Goal: Task Accomplishment & Management: Use online tool/utility

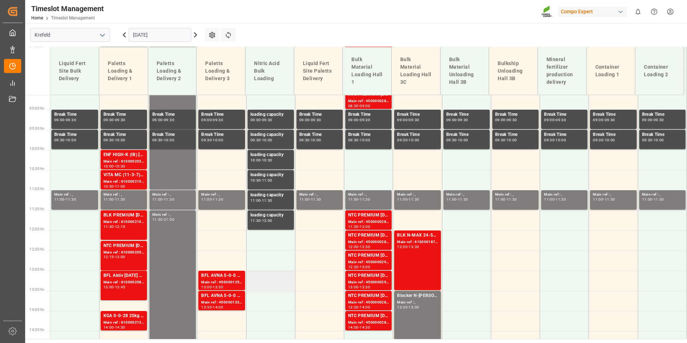
scroll to position [228, 0]
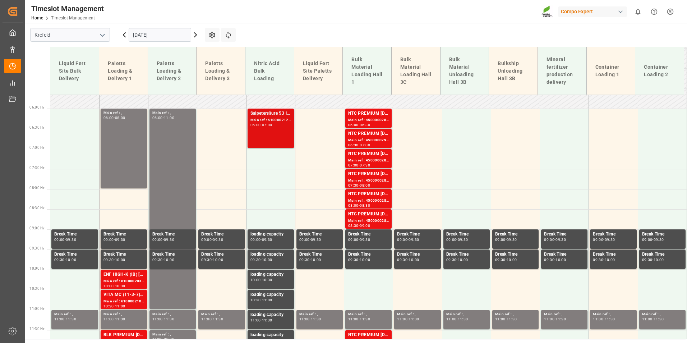
click at [261, 140] on div "Salpetersäure 53 lose Main ref : 6100002125, 2000001647 06:00 - 07:00" at bounding box center [270, 128] width 41 height 37
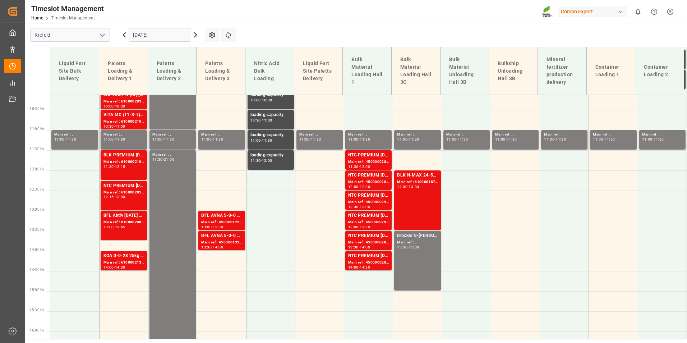
scroll to position [515, 0]
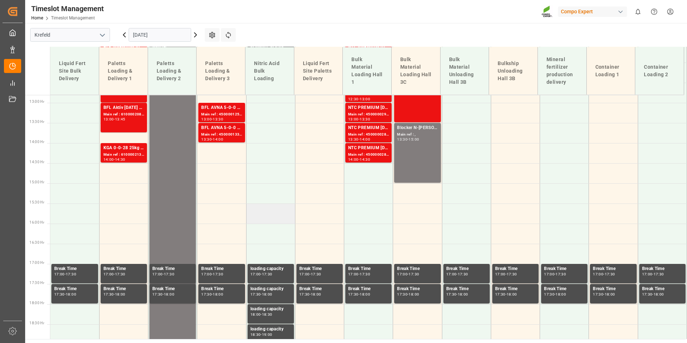
click at [259, 210] on td at bounding box center [270, 213] width 49 height 20
click at [280, 212] on td at bounding box center [270, 213] width 49 height 20
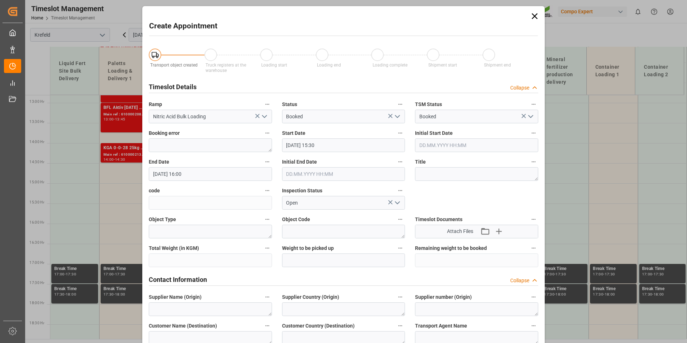
type input "[DATE] 15:30"
type input "[DATE] 16:00"
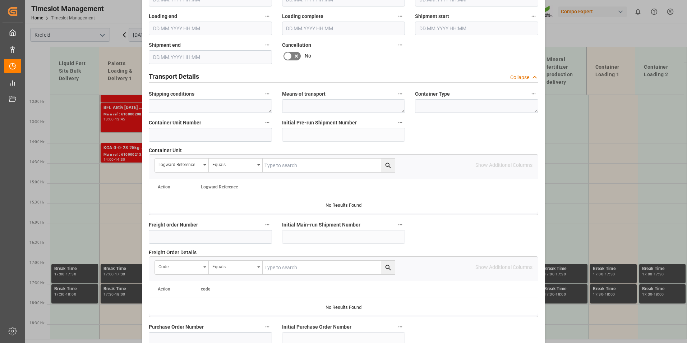
scroll to position [511, 0]
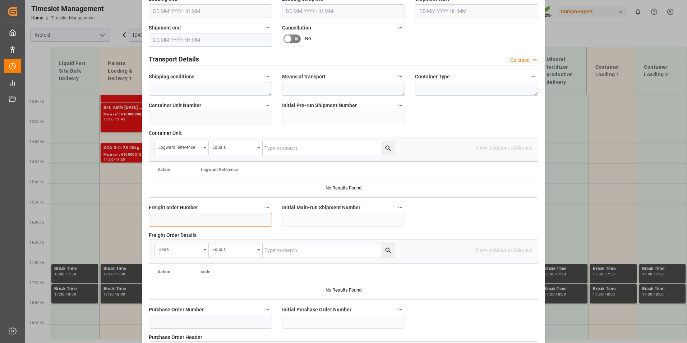
click at [197, 213] on input at bounding box center [210, 220] width 123 height 14
click at [184, 219] on input "610000" at bounding box center [210, 220] width 123 height 14
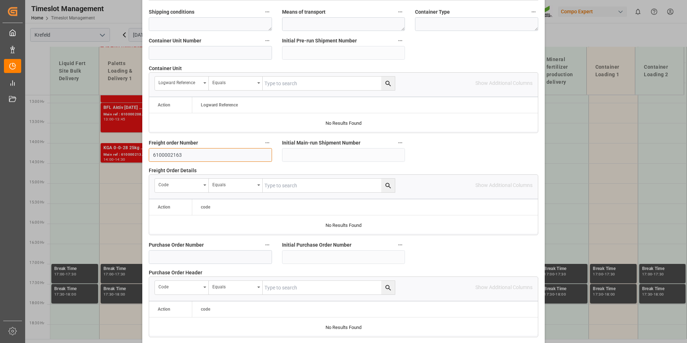
scroll to position [654, 0]
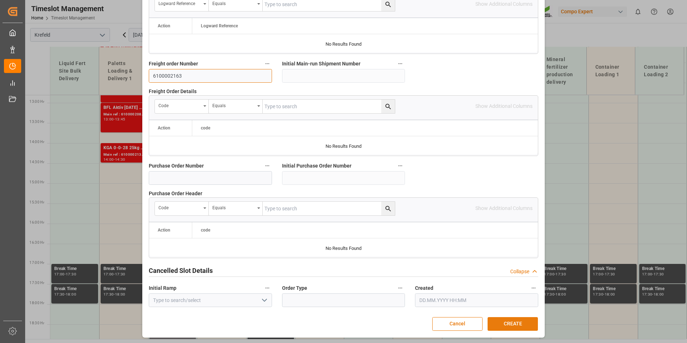
type input "6100002163"
click at [516, 319] on button "CREATE" at bounding box center [513, 324] width 50 height 14
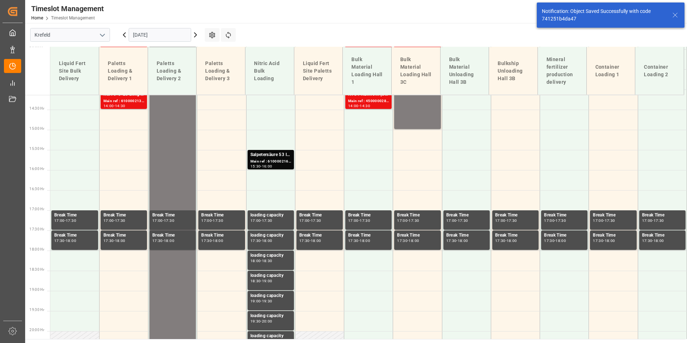
scroll to position [581, 0]
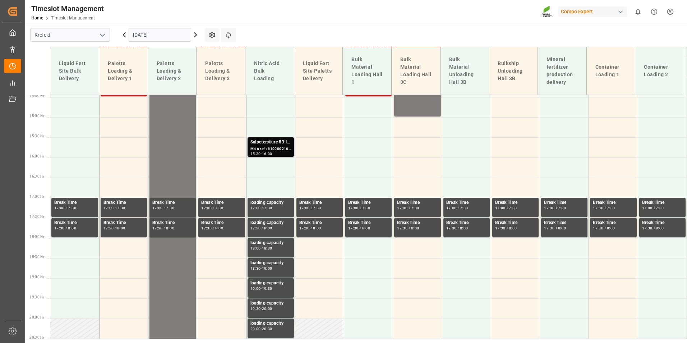
click at [279, 145] on div "Salpetersäure 53 lose" at bounding box center [270, 142] width 41 height 7
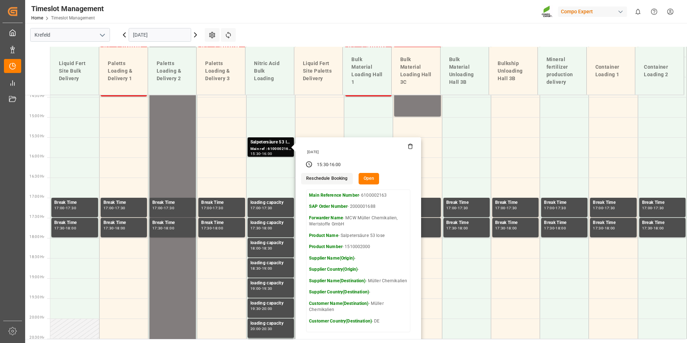
click at [176, 29] on input "[DATE]" at bounding box center [160, 35] width 63 height 14
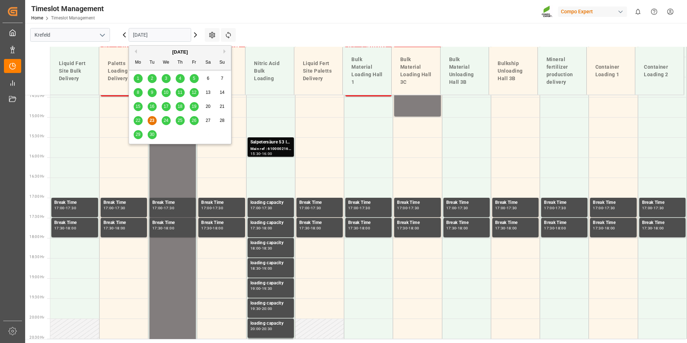
click at [167, 120] on span "24" at bounding box center [165, 120] width 5 height 5
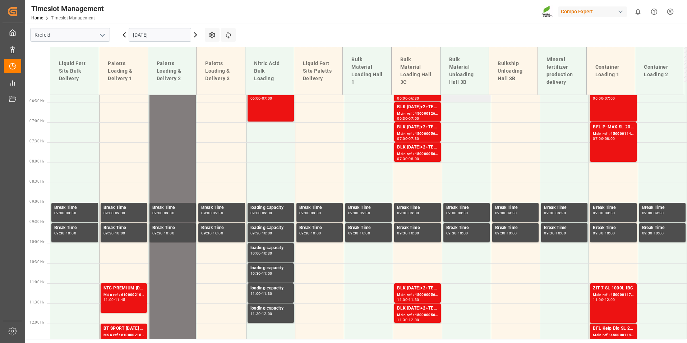
scroll to position [156, 0]
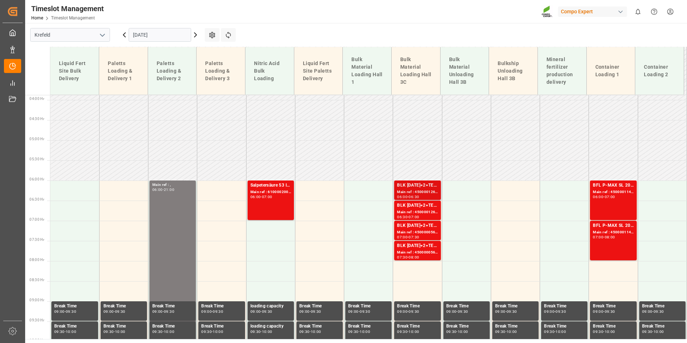
click at [420, 185] on div "BLK [DATE]+2+TE (GW) BULK" at bounding box center [417, 185] width 41 height 7
click at [430, 212] on div "Main ref : 4500001261, 2000001499" at bounding box center [417, 212] width 41 height 6
click at [428, 229] on div "Main ref : 4500000560, 2000000150" at bounding box center [417, 232] width 41 height 6
click at [407, 182] on div "BLK [DATE]+2+TE (GW) BULK" at bounding box center [417, 185] width 41 height 7
click at [420, 207] on div "BLK [DATE]+2+TE (GW) BULK" at bounding box center [417, 205] width 41 height 7
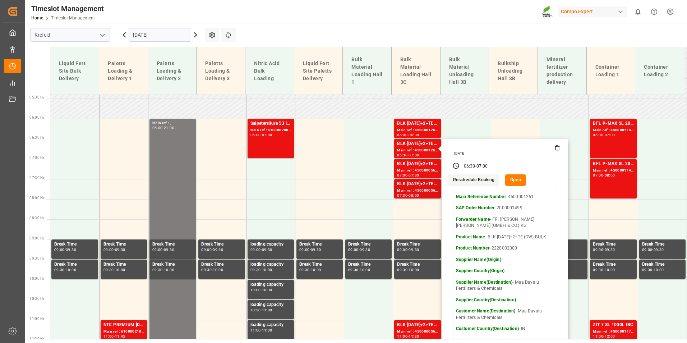
scroll to position [264, 0]
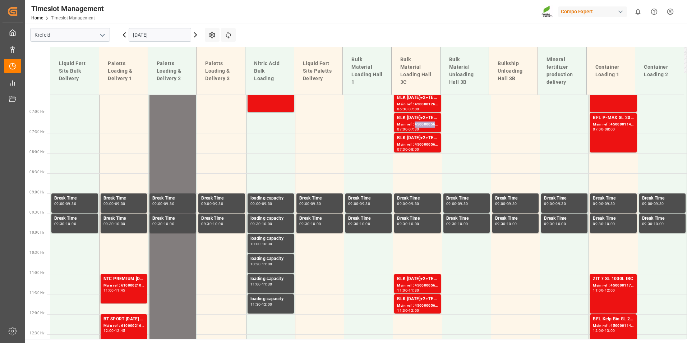
click at [414, 123] on div "Main ref : 4500000560, 2000000150" at bounding box center [417, 124] width 41 height 6
click at [416, 144] on div "Main ref : 4500000561, 2000000150" at bounding box center [417, 145] width 41 height 6
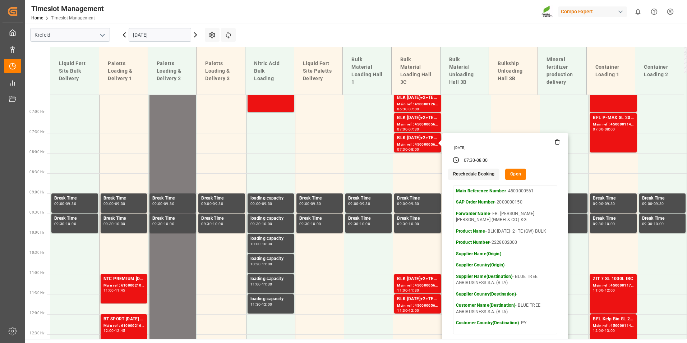
scroll to position [407, 0]
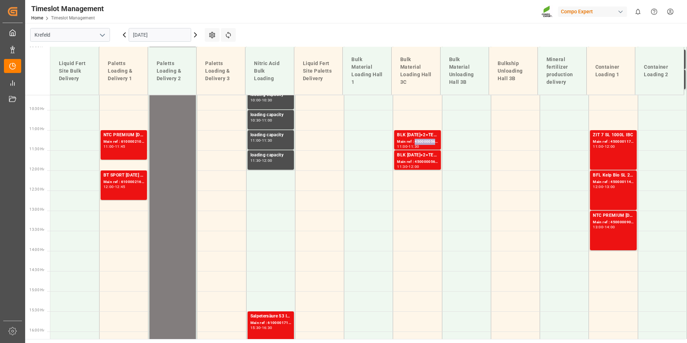
click at [414, 143] on div "Main ref : 4500000562, 2000000150" at bounding box center [417, 142] width 41 height 6
click at [419, 157] on div "BLK [DATE]+2+TE (GW) BULK" at bounding box center [417, 155] width 41 height 7
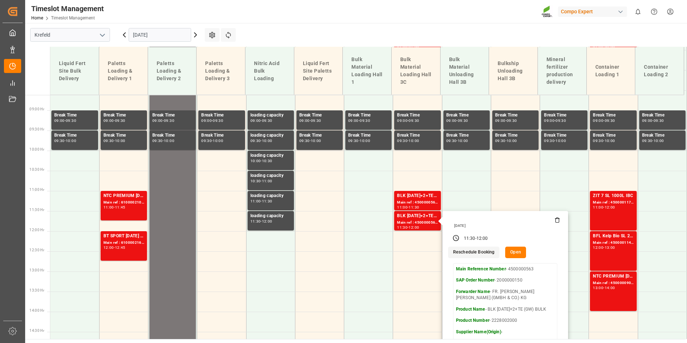
scroll to position [228, 0]
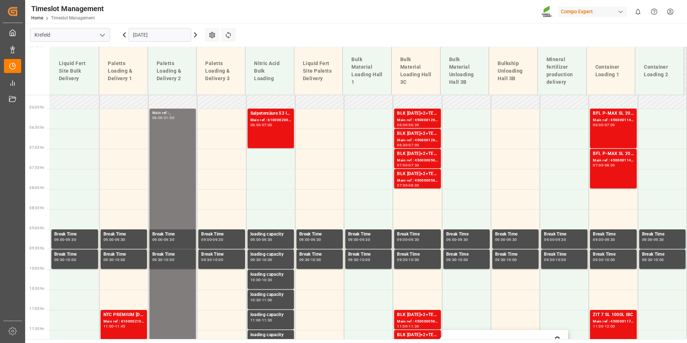
click at [166, 40] on input "[DATE]" at bounding box center [160, 35] width 63 height 14
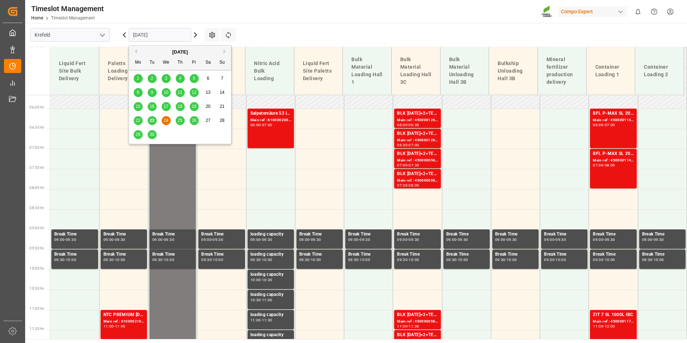
click at [154, 123] on div "23" at bounding box center [152, 120] width 9 height 9
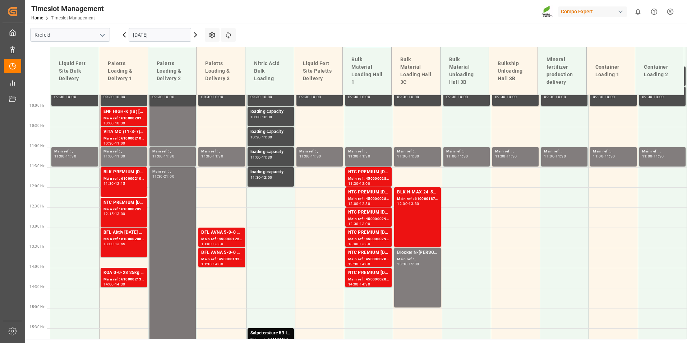
scroll to position [407, 0]
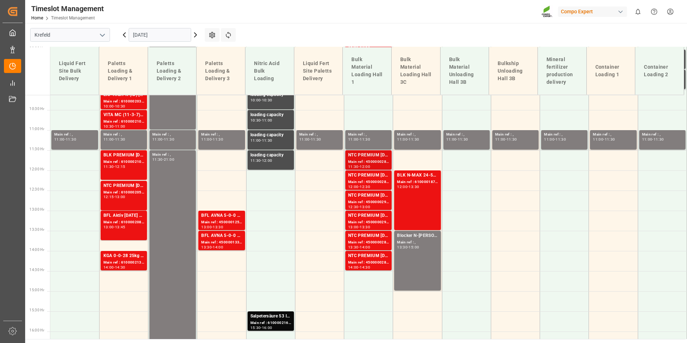
click at [362, 155] on div "NTC PREMIUM [DATE]+3+TE BULK" at bounding box center [368, 155] width 41 height 7
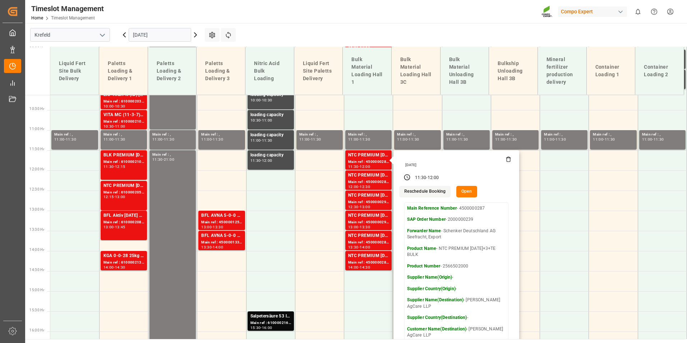
click at [157, 31] on input "[DATE]" at bounding box center [160, 35] width 63 height 14
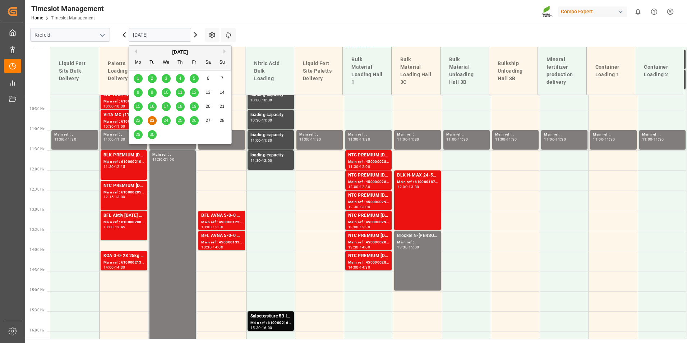
click at [167, 118] on span "24" at bounding box center [165, 120] width 5 height 5
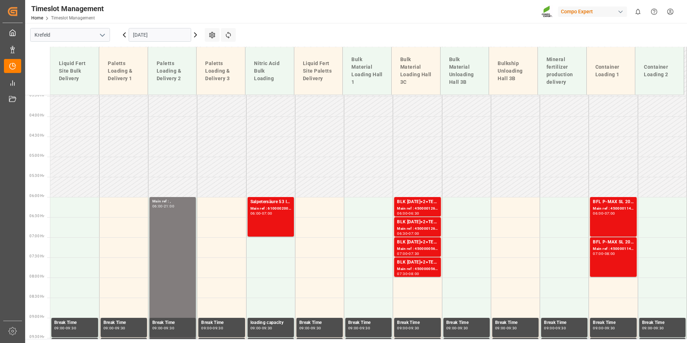
scroll to position [156, 0]
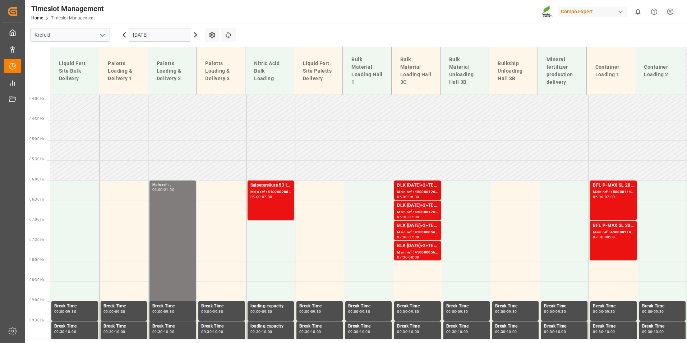
click at [405, 187] on div "BLK [DATE]+2+TE (GW) BULK" at bounding box center [417, 185] width 41 height 7
click at [406, 213] on div "Main ref : 4500001261, 2000001499" at bounding box center [417, 212] width 41 height 6
click at [397, 227] on div "BLK [DATE]+2+TE (GW) BULK" at bounding box center [417, 225] width 41 height 7
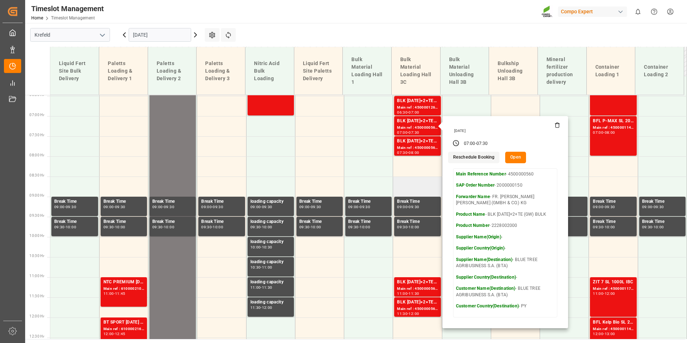
scroll to position [264, 0]
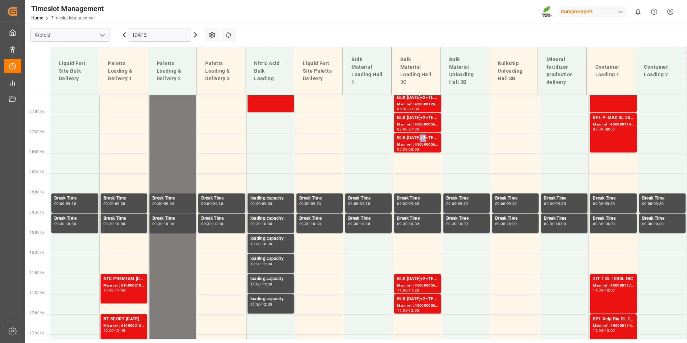
click at [420, 141] on div "BLK [DATE]+2+TE (GW) BULK" at bounding box center [417, 137] width 41 height 7
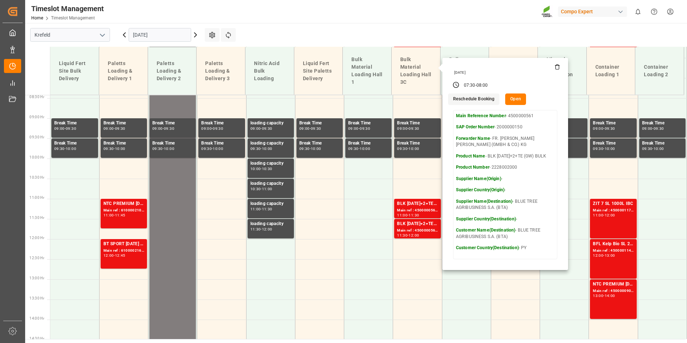
scroll to position [371, 0]
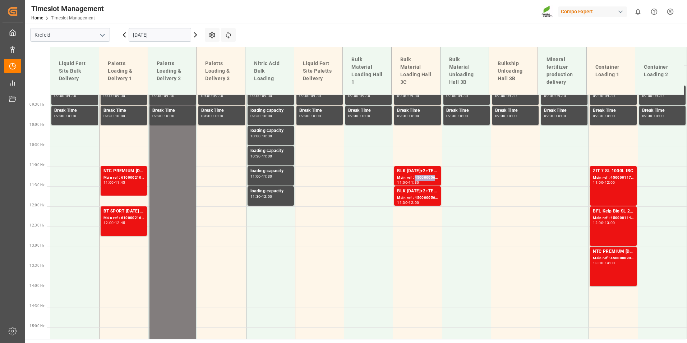
click at [430, 177] on div "Main ref : 4500000562, 2000000150" at bounding box center [417, 178] width 41 height 6
click at [417, 201] on div "12:00" at bounding box center [413, 202] width 10 height 3
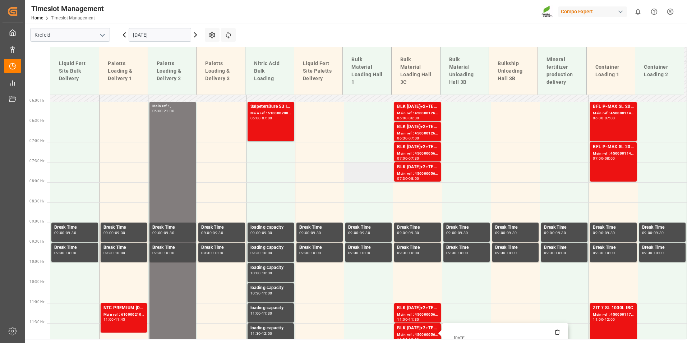
scroll to position [336, 0]
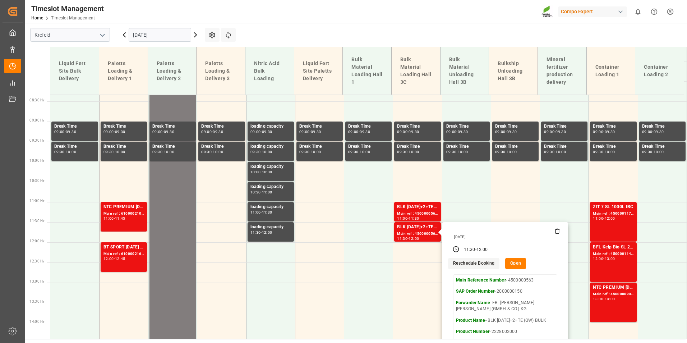
click at [121, 36] on icon at bounding box center [124, 35] width 9 height 9
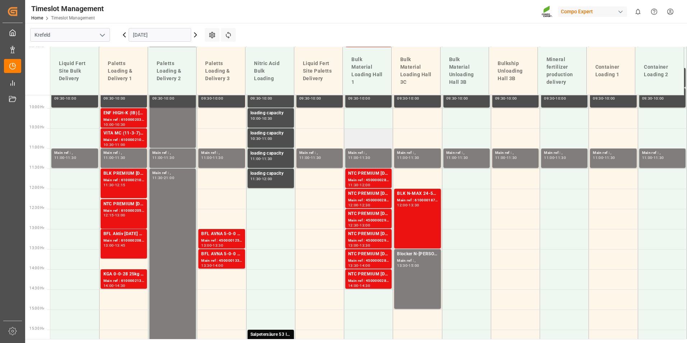
scroll to position [300, 0]
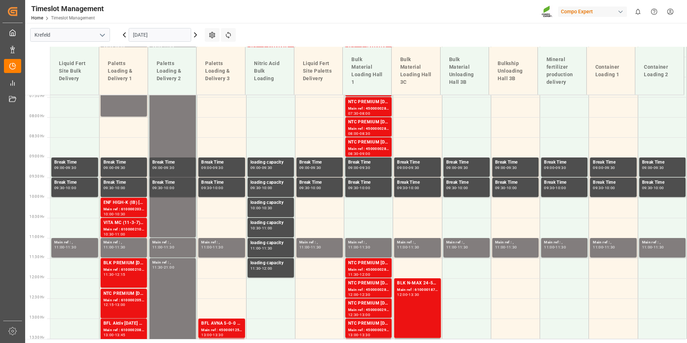
click at [196, 34] on icon at bounding box center [195, 35] width 2 height 4
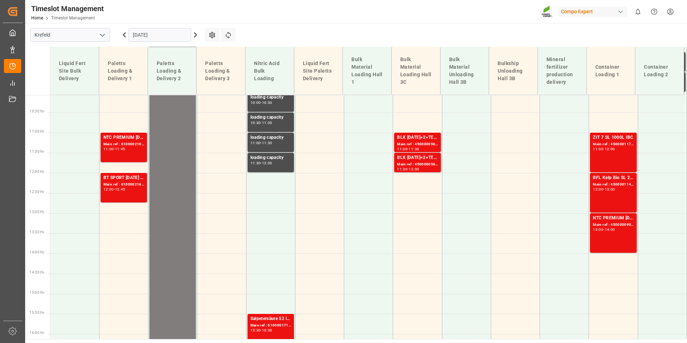
scroll to position [407, 0]
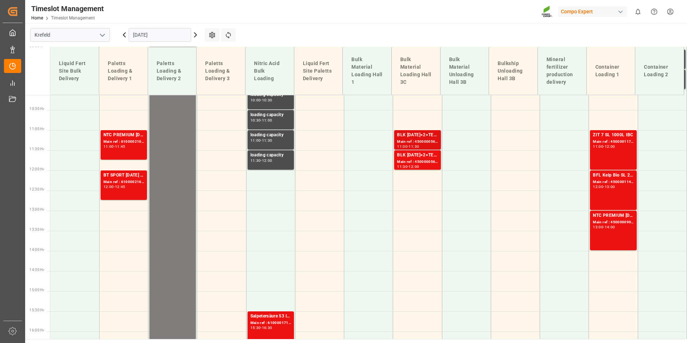
click at [399, 142] on div "Main ref : 4500000562, 2000000150" at bounding box center [417, 142] width 41 height 6
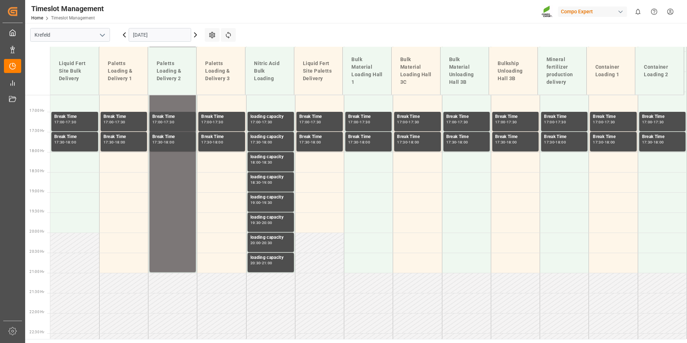
scroll to position [578, 0]
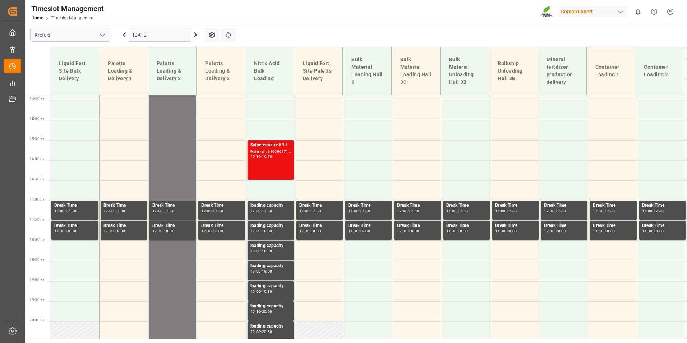
click at [128, 36] on icon at bounding box center [124, 35] width 9 height 9
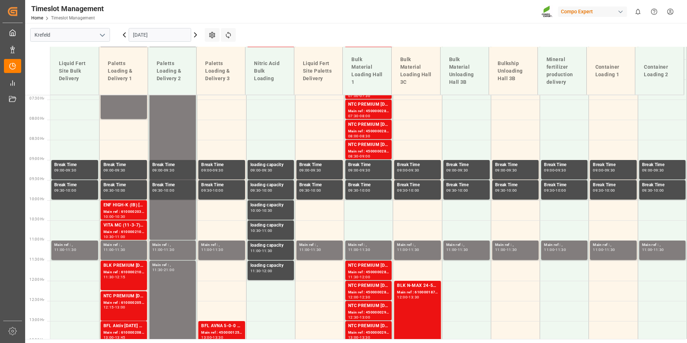
scroll to position [300, 0]
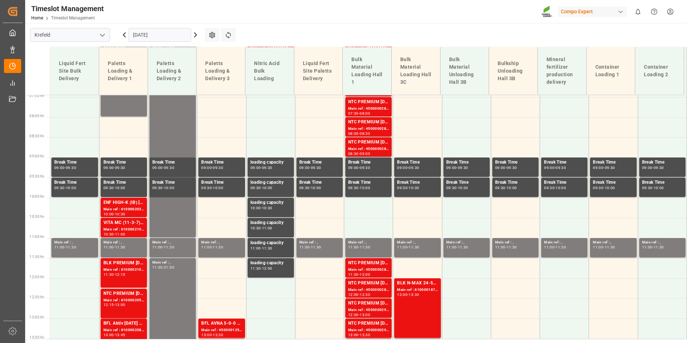
click at [175, 37] on input "[DATE]" at bounding box center [160, 35] width 63 height 14
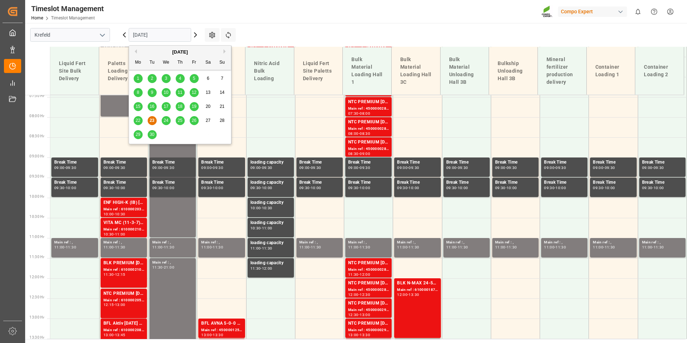
click at [168, 119] on span "24" at bounding box center [165, 120] width 5 height 5
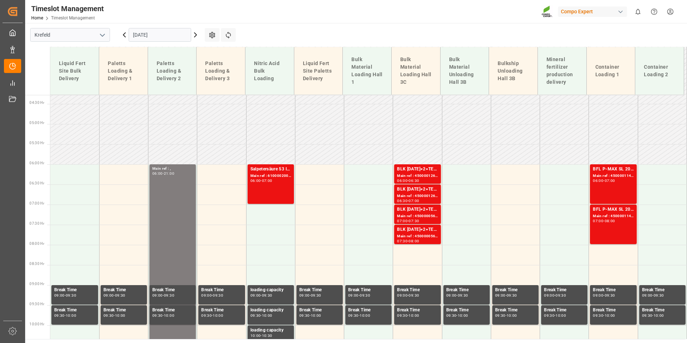
scroll to position [156, 0]
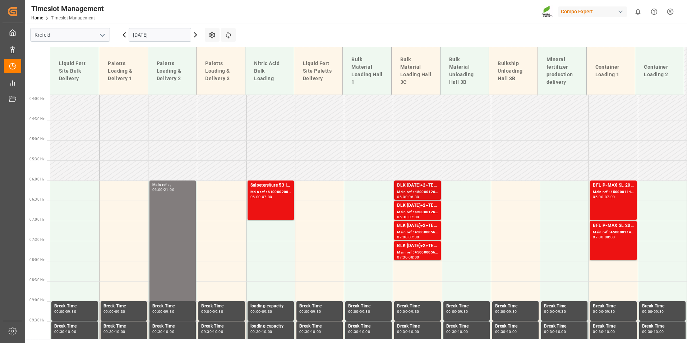
click at [418, 191] on div "Main ref : 4500001260, 2000001499" at bounding box center [417, 192] width 41 height 6
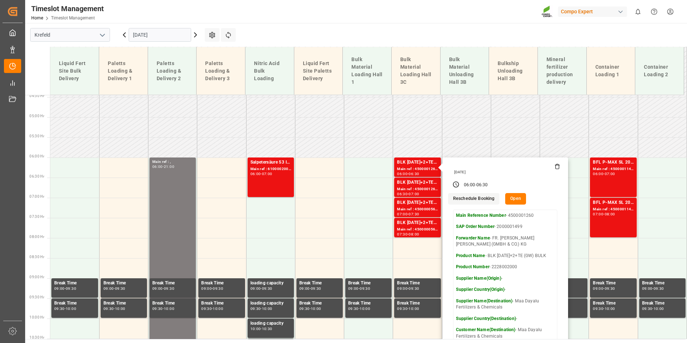
scroll to position [192, 0]
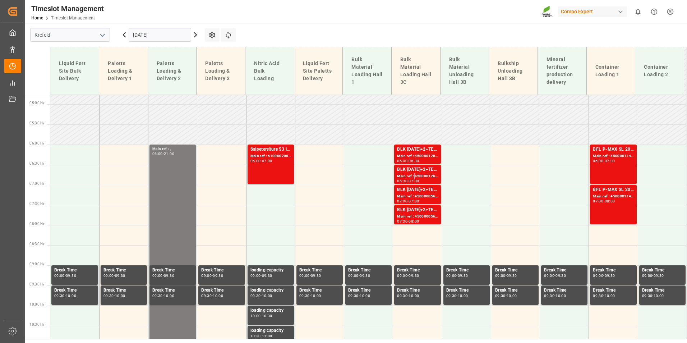
click at [412, 177] on div "Main ref : 4500001261, 2000001499" at bounding box center [417, 176] width 41 height 6
click at [413, 193] on div "Main ref : 4500000560, 2000000150" at bounding box center [417, 196] width 41 height 6
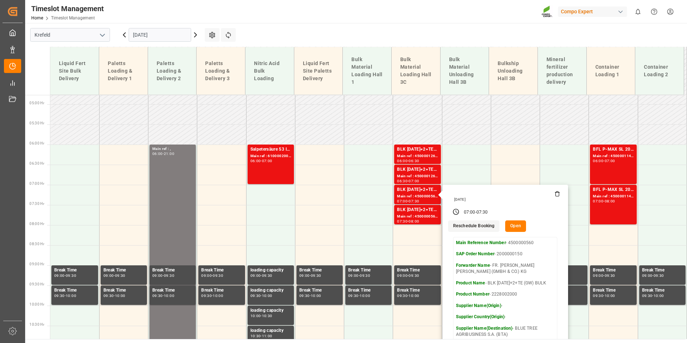
scroll to position [300, 0]
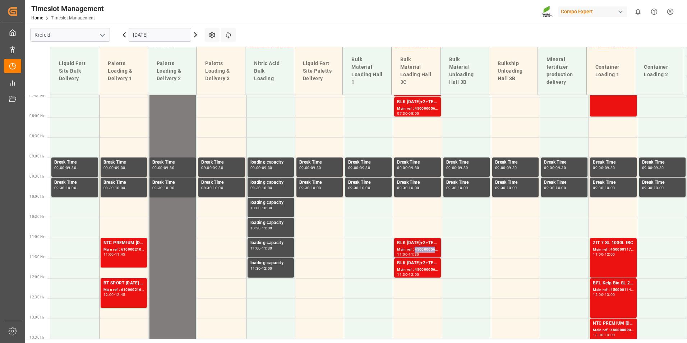
click at [433, 247] on div "Main ref : 4500000562, 2000000150" at bounding box center [417, 249] width 41 height 6
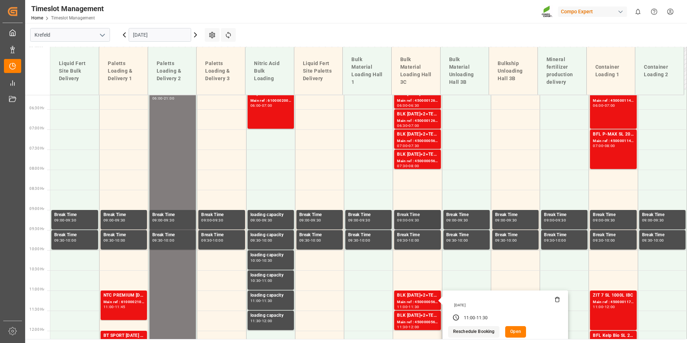
scroll to position [156, 0]
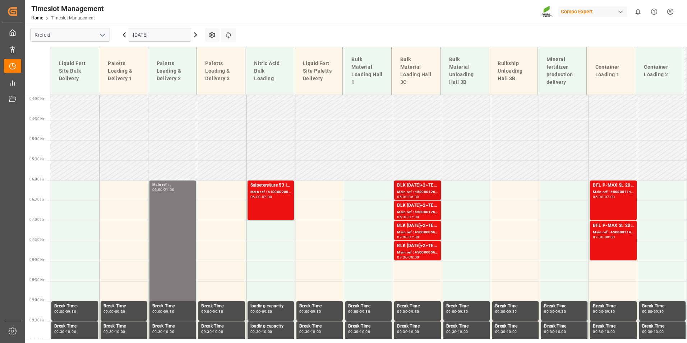
click at [405, 188] on div "BLK [DATE]+2+TE (GW) BULK" at bounding box center [417, 185] width 41 height 7
click at [417, 209] on div "Main ref : 4500001261, 2000001499" at bounding box center [417, 212] width 41 height 6
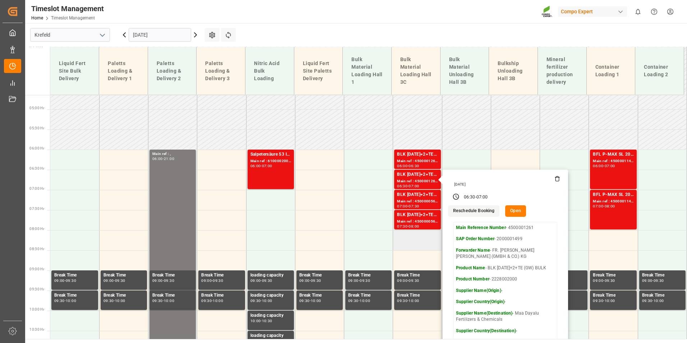
scroll to position [228, 0]
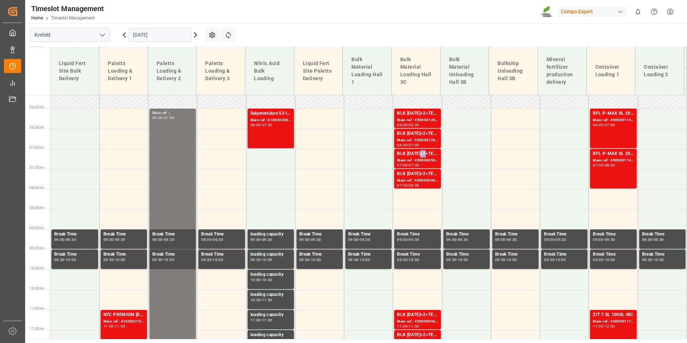
click at [422, 152] on div "BLK [DATE]+2+TE (GW) BULK" at bounding box center [417, 153] width 41 height 7
click at [417, 179] on div "Main ref : 4500000561, 2000000150" at bounding box center [417, 180] width 41 height 6
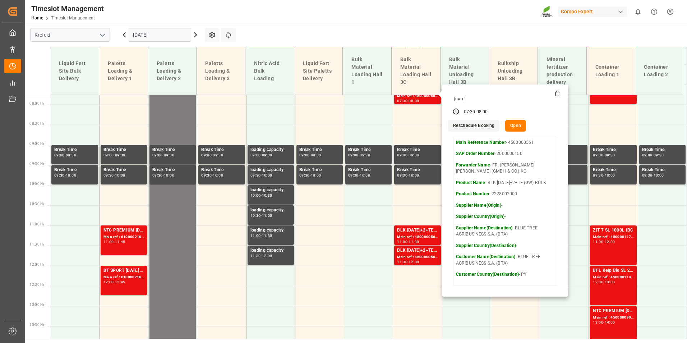
scroll to position [371, 0]
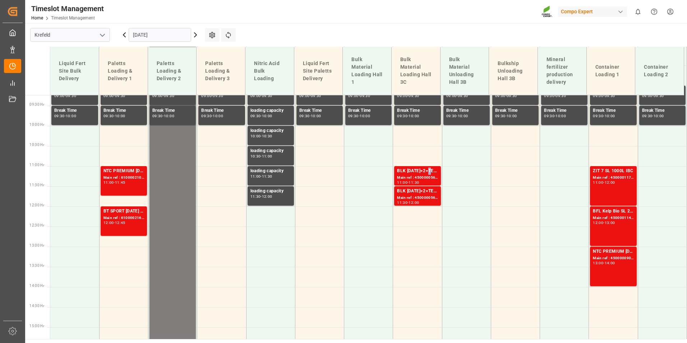
click at [427, 172] on div "BLK [DATE]+2+TE (GW) BULK" at bounding box center [417, 170] width 41 height 7
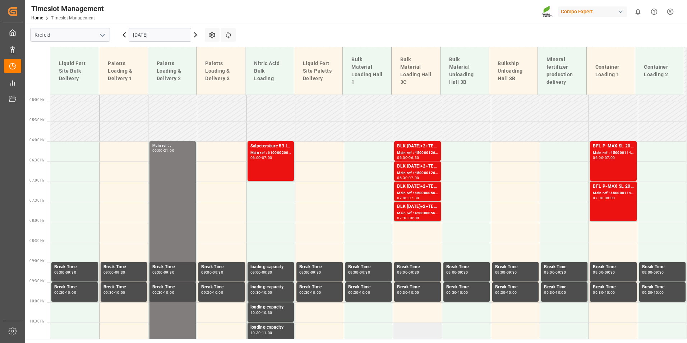
scroll to position [192, 0]
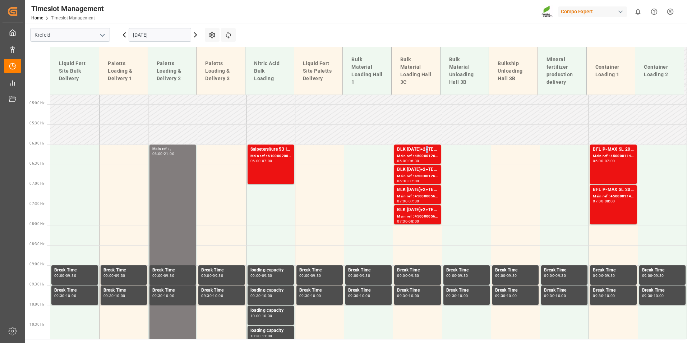
click at [425, 149] on div "BLK [DATE]+2+TE (GW) BULK" at bounding box center [417, 149] width 41 height 7
click at [417, 175] on div "Main ref : 4500001261, 2000001499" at bounding box center [417, 176] width 41 height 6
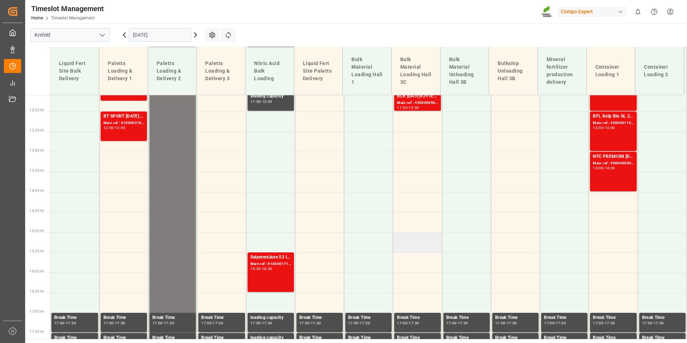
scroll to position [515, 0]
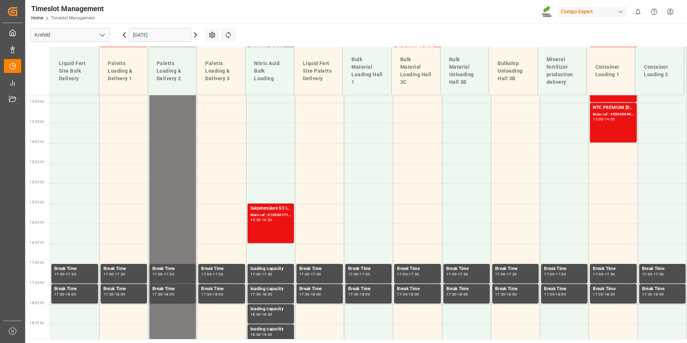
click at [158, 34] on input "[DATE]" at bounding box center [160, 35] width 63 height 14
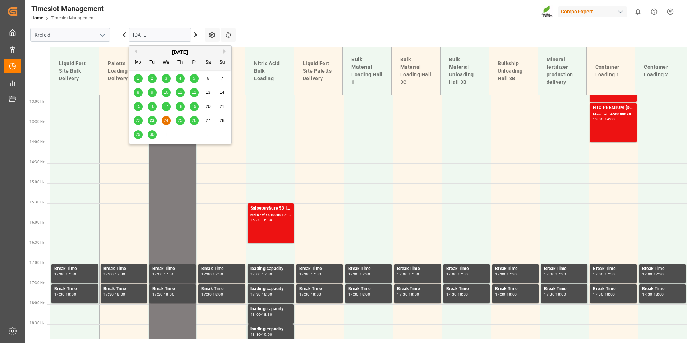
click at [156, 118] on div "22 23 24 25 26 27 28" at bounding box center [180, 121] width 98 height 14
click at [156, 118] on div "23" at bounding box center [152, 120] width 9 height 9
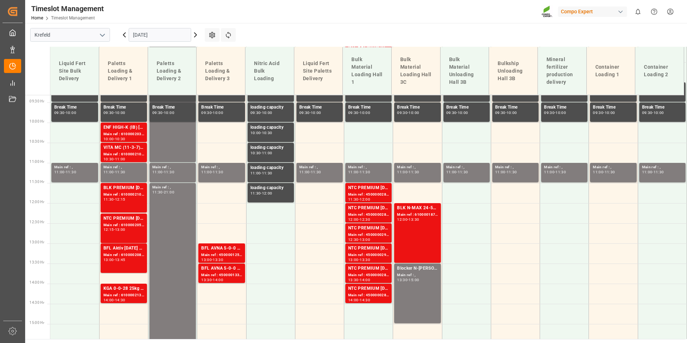
scroll to position [340, 0]
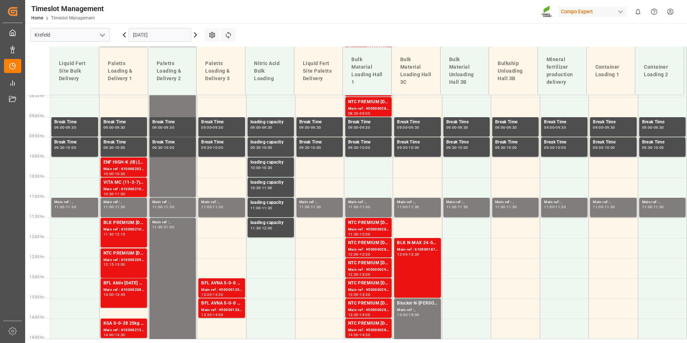
click at [171, 46] on body "Created by potrace 1.15, written by [PERSON_NAME] [DATE]-[DATE] Created by potr…" at bounding box center [343, 171] width 687 height 343
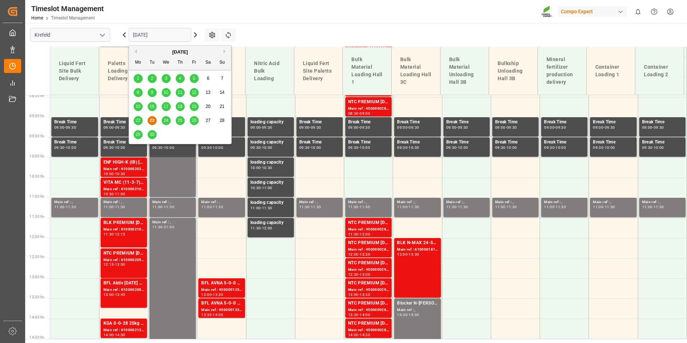
click at [163, 120] on div "24" at bounding box center [166, 120] width 9 height 9
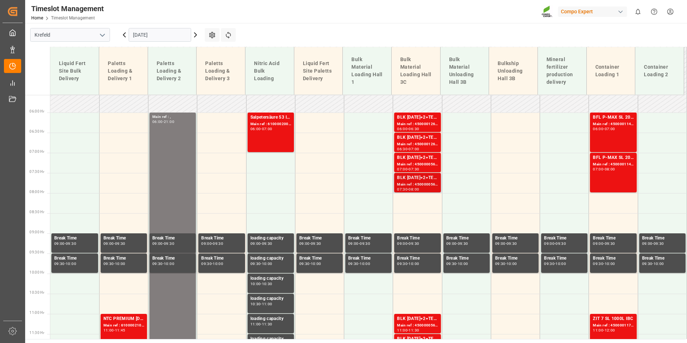
scroll to position [196, 0]
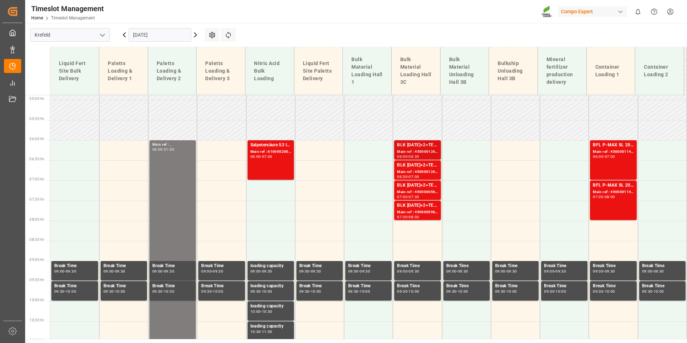
click at [426, 151] on div "Main ref : 4500001260, 2000001499" at bounding box center [417, 152] width 41 height 6
click at [398, 173] on div "Main ref : 4500001261, 2000001499" at bounding box center [417, 172] width 41 height 6
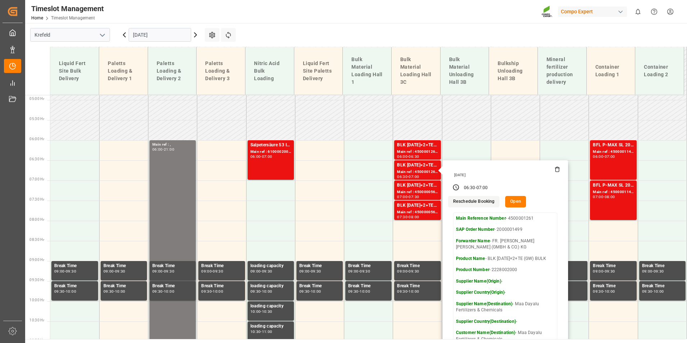
click at [124, 36] on icon at bounding box center [124, 35] width 9 height 9
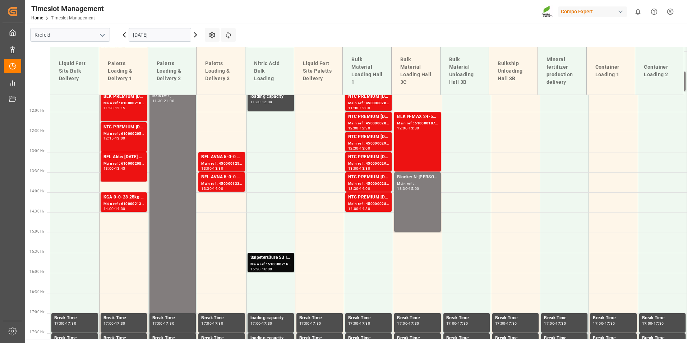
scroll to position [484, 0]
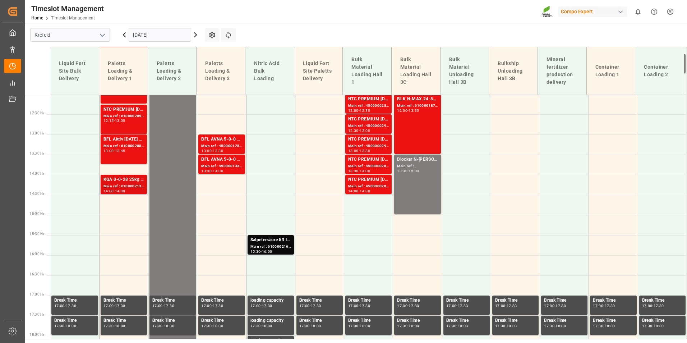
click at [136, 187] on div "Main ref : 6100002136, 2000000369" at bounding box center [123, 186] width 41 height 6
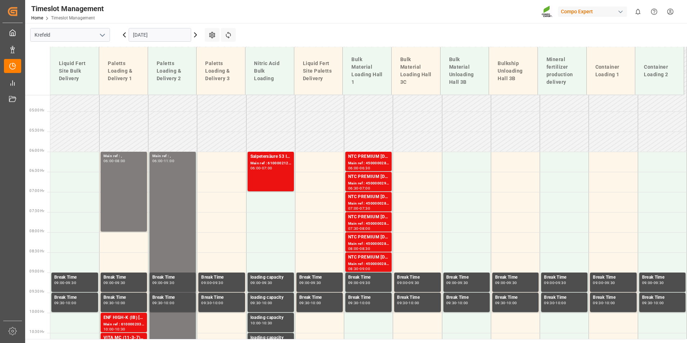
scroll to position [196, 0]
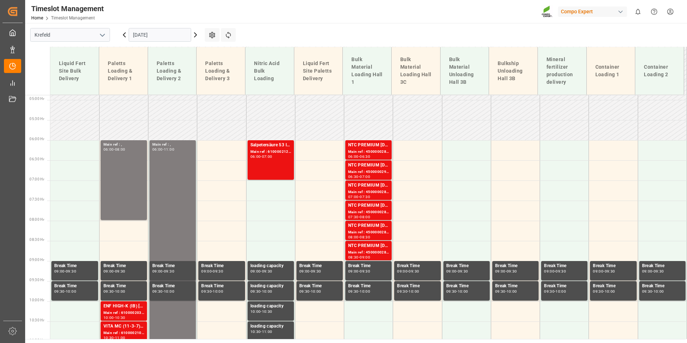
click at [195, 36] on icon at bounding box center [195, 35] width 9 height 9
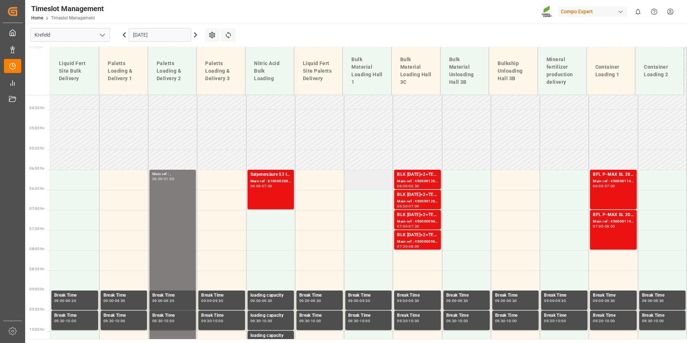
scroll to position [160, 0]
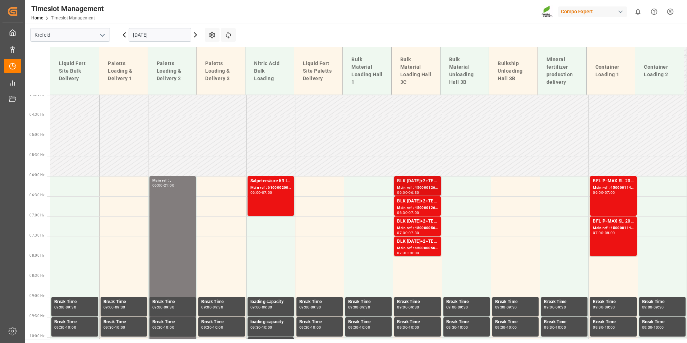
click at [402, 188] on div "Main ref : 4500001260, 2000001499" at bounding box center [417, 188] width 41 height 6
click at [409, 221] on div "BLK [DATE]+2+TE (GW) BULK" at bounding box center [417, 221] width 41 height 7
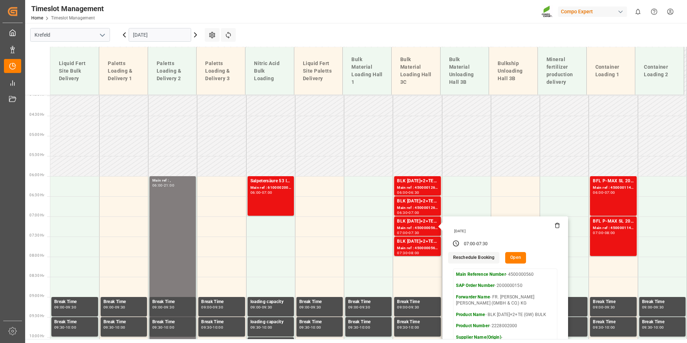
click at [125, 33] on icon at bounding box center [124, 35] width 9 height 9
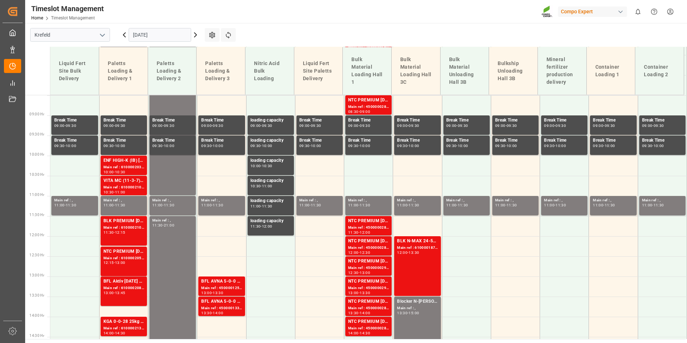
scroll to position [340, 0]
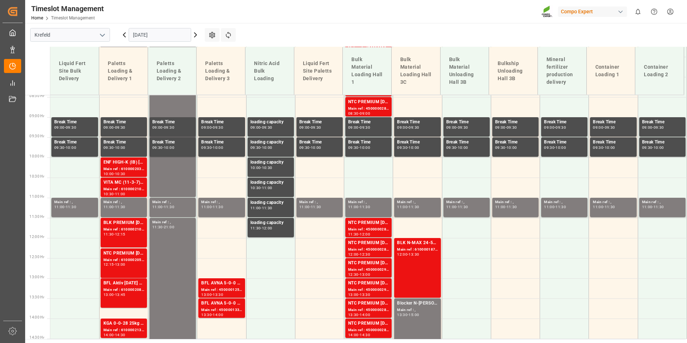
click at [195, 38] on icon at bounding box center [195, 35] width 9 height 9
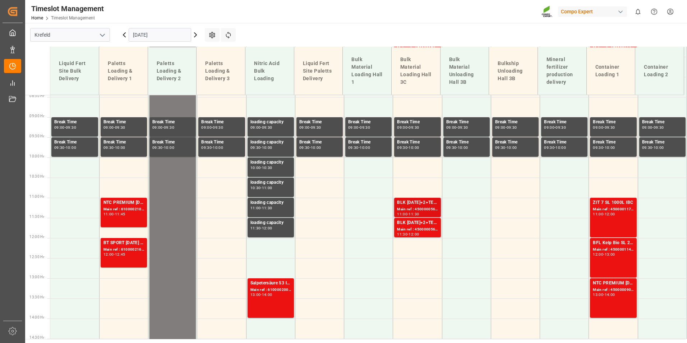
click at [407, 208] on div "Main ref : 4500000562, 2000000150" at bounding box center [417, 209] width 41 height 6
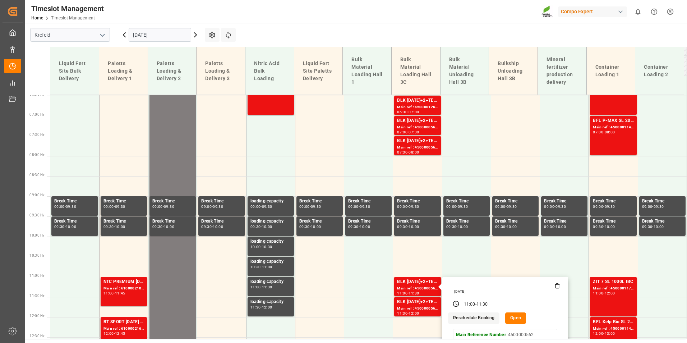
scroll to position [196, 0]
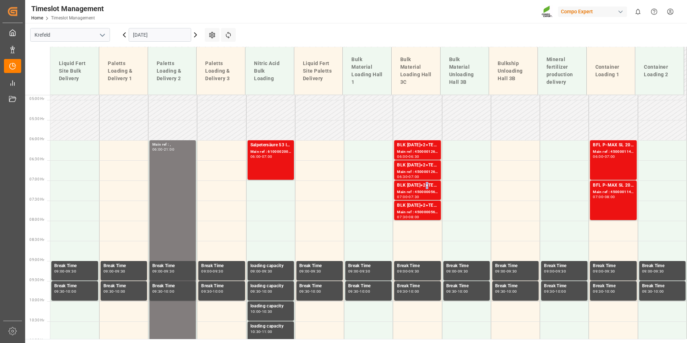
click at [424, 186] on div "BLK [DATE]+2+TE (GW) BULK" at bounding box center [417, 185] width 41 height 7
click at [420, 152] on div "Main ref : 4500001260, 2000001499" at bounding box center [417, 152] width 41 height 6
click at [422, 172] on div "Main ref : 4500001261, 2000001499" at bounding box center [417, 172] width 41 height 6
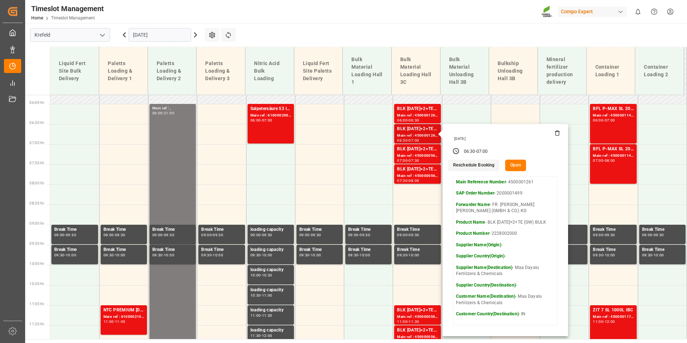
scroll to position [232, 0]
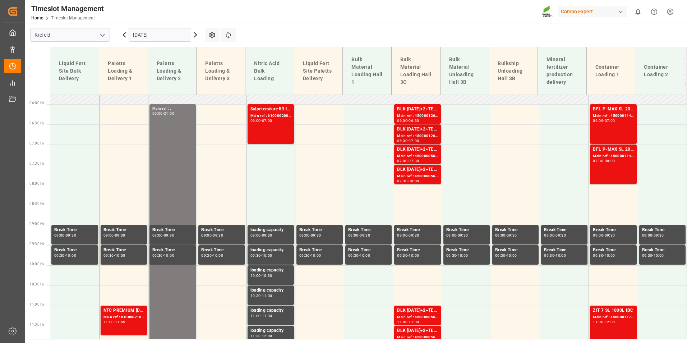
click at [428, 140] on div "06:30 - 07:00" at bounding box center [417, 141] width 41 height 4
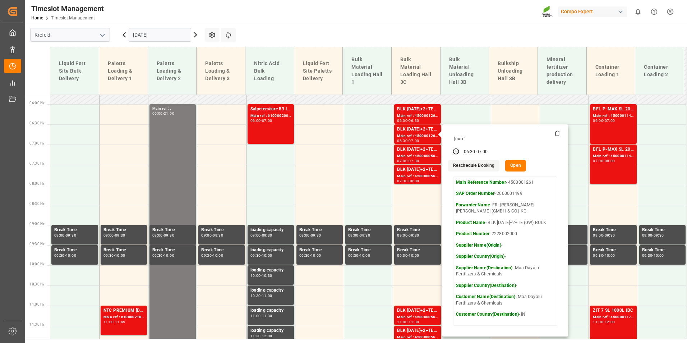
click at [198, 33] on icon at bounding box center [195, 35] width 9 height 9
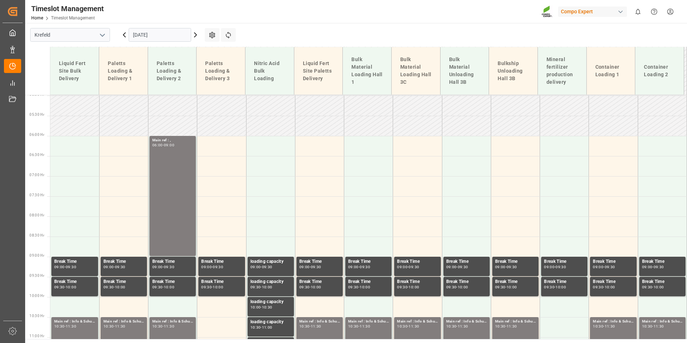
scroll to position [416, 0]
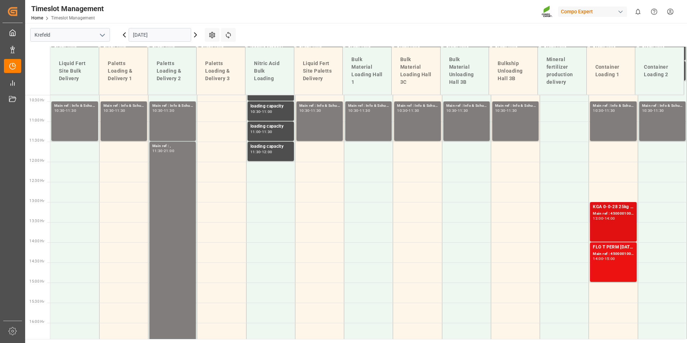
click at [615, 217] on div "14:00" at bounding box center [610, 218] width 10 height 3
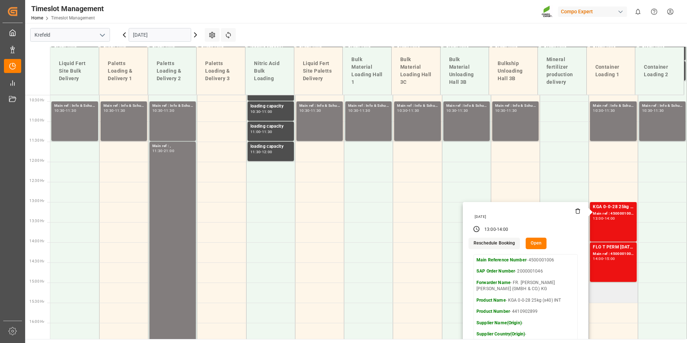
scroll to position [524, 0]
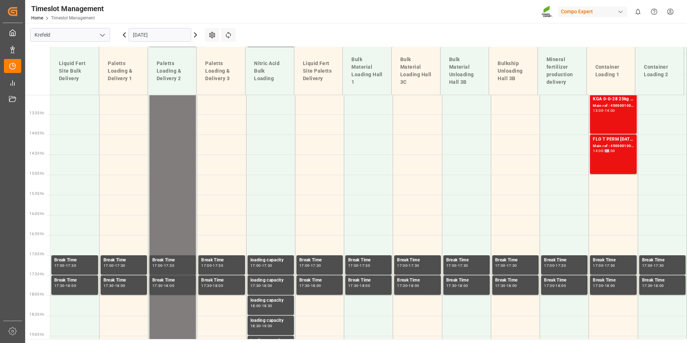
click at [607, 150] on div "15:00" at bounding box center [610, 150] width 10 height 3
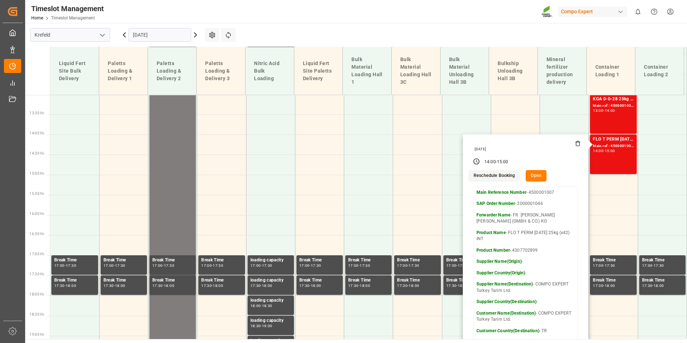
click at [156, 36] on input "[DATE]" at bounding box center [160, 35] width 63 height 14
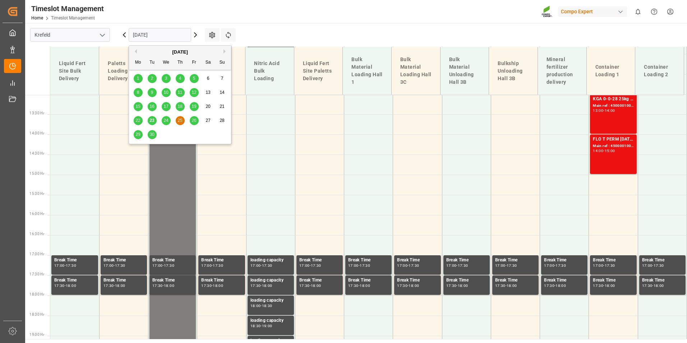
click at [198, 119] on div "26" at bounding box center [194, 120] width 9 height 9
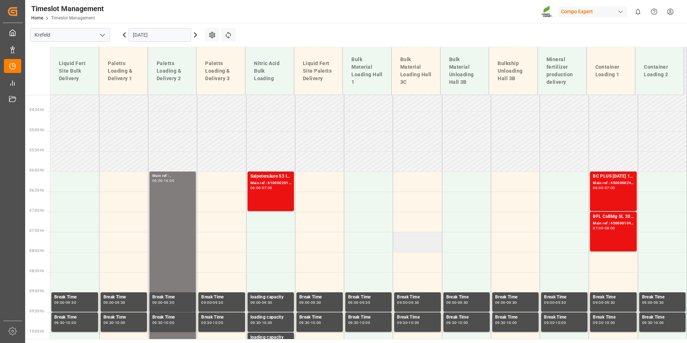
scroll to position [165, 0]
click at [169, 38] on input "[DATE]" at bounding box center [160, 35] width 63 height 14
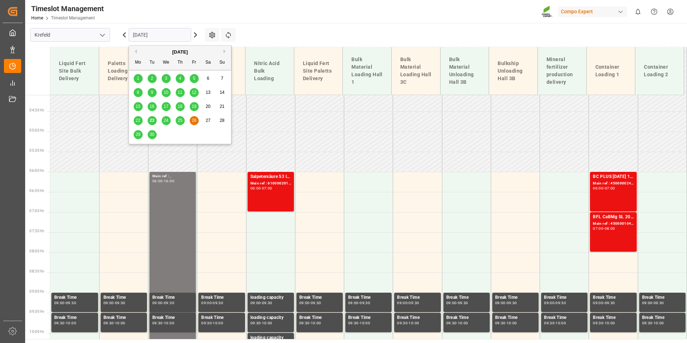
click at [153, 122] on span "23" at bounding box center [151, 120] width 5 height 5
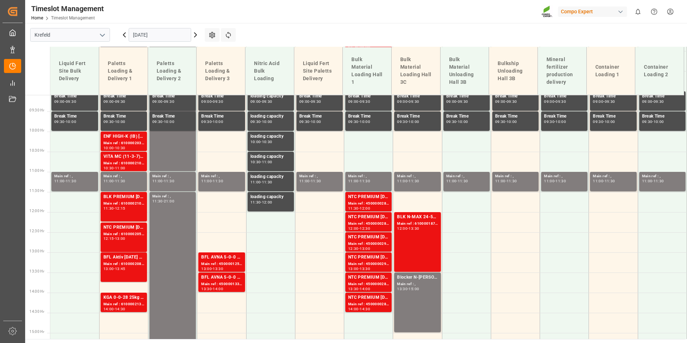
scroll to position [380, 0]
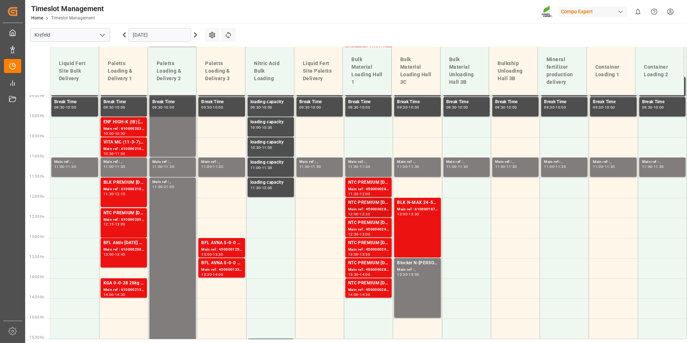
click at [368, 205] on div "NTC PREMIUM [DATE]+3+TE BULK" at bounding box center [368, 202] width 41 height 7
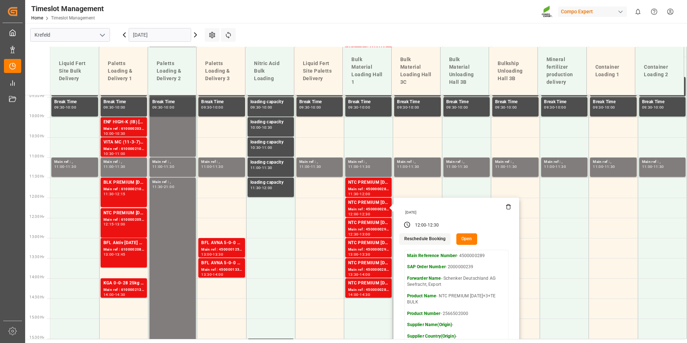
click at [195, 38] on icon at bounding box center [195, 35] width 9 height 9
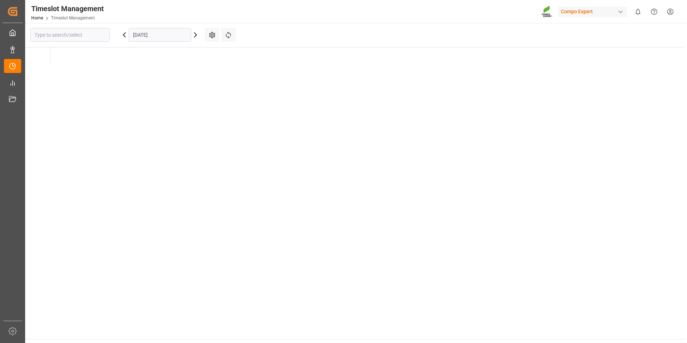
type input "Krefeld"
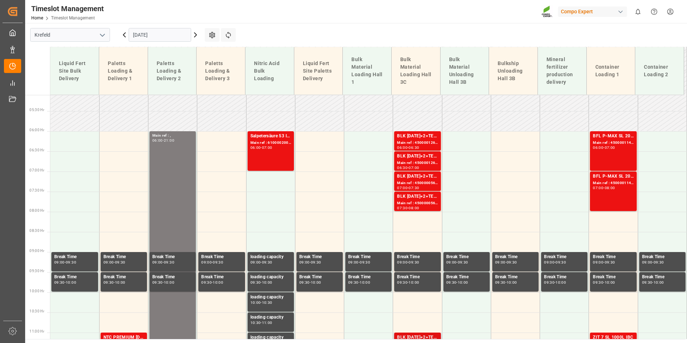
scroll to position [200, 0]
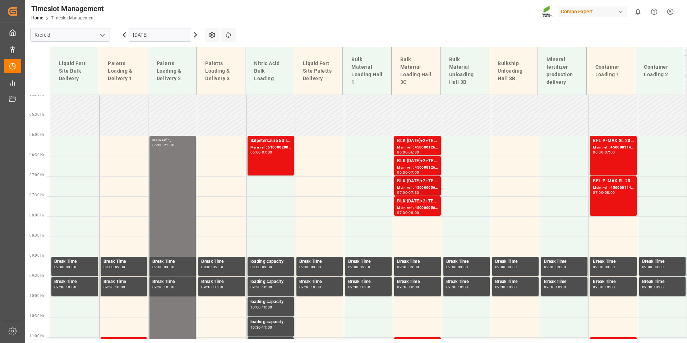
click at [426, 191] on div "07:00 - 07:30" at bounding box center [417, 193] width 41 height 4
click at [422, 199] on div "BLK [DATE]+2+TE (GW) BULK" at bounding box center [417, 201] width 41 height 7
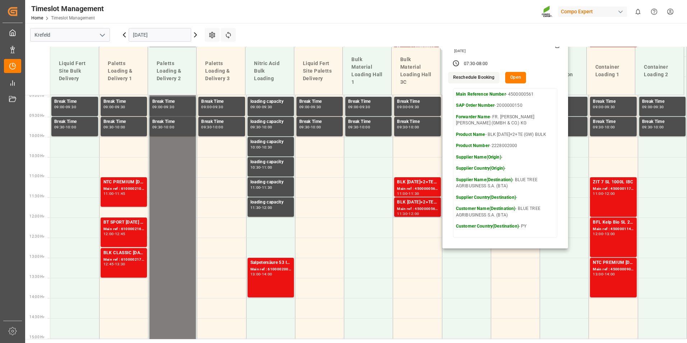
scroll to position [380, 0]
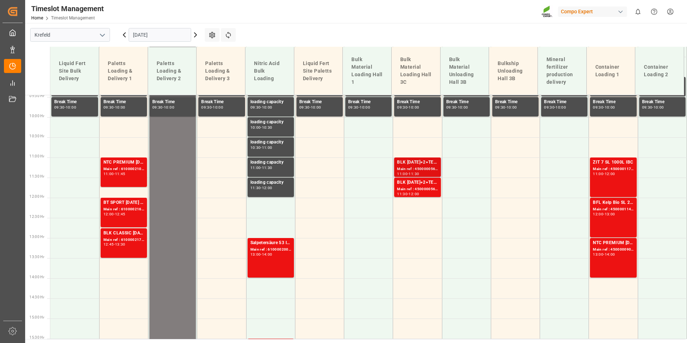
click at [421, 169] on div "Main ref : 4500000562, 2000000150" at bounding box center [417, 169] width 41 height 6
click at [417, 181] on div "BLK [DATE]+2+TE (GW) BULK" at bounding box center [417, 182] width 41 height 7
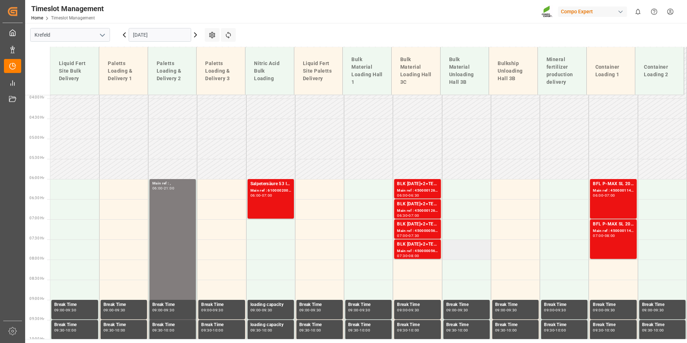
scroll to position [236, 0]
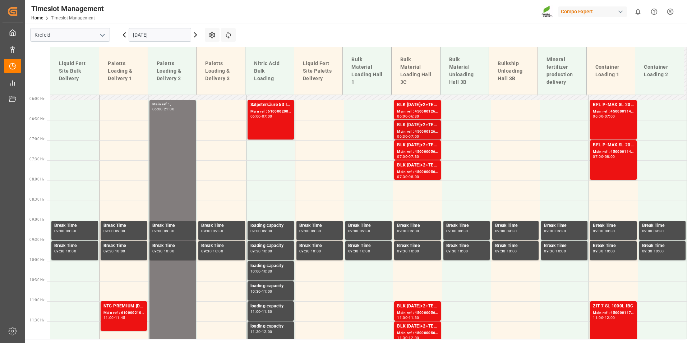
click at [413, 130] on div "Main ref : 4500001261, 2000001499" at bounding box center [417, 132] width 41 height 6
click at [420, 149] on div "Main ref : 4500000560, 2000000150" at bounding box center [417, 152] width 41 height 6
click at [428, 133] on div "Main ref : 4500001261, 2000001499" at bounding box center [417, 132] width 41 height 6
click at [427, 108] on div "Main ref : 4500001260, 2000001499" at bounding box center [417, 111] width 41 height 6
click at [415, 131] on div "Main ref : 4500001261, 2000001499" at bounding box center [417, 132] width 41 height 6
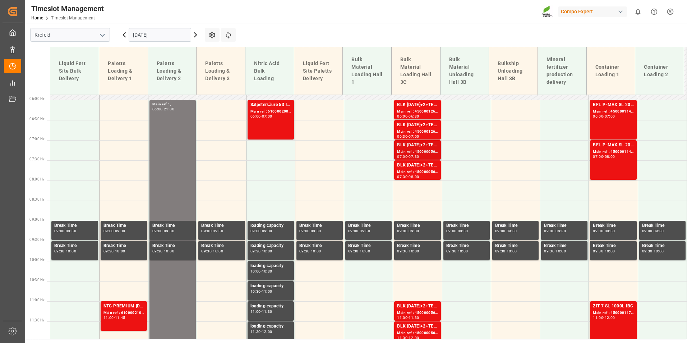
click at [420, 151] on div "Main ref : 4500000560, 2000000150" at bounding box center [417, 152] width 41 height 6
click at [426, 173] on div "Main ref : 4500000561, 2000000150" at bounding box center [417, 172] width 41 height 6
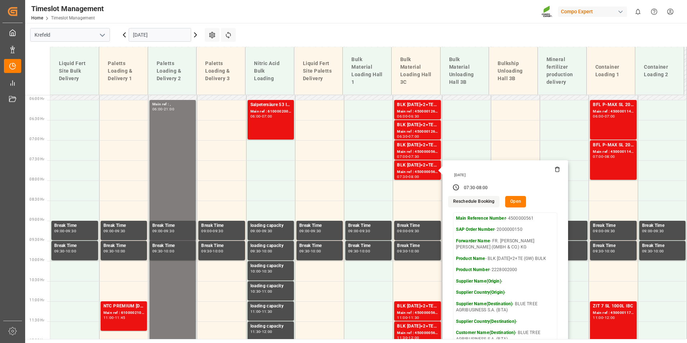
scroll to position [416, 0]
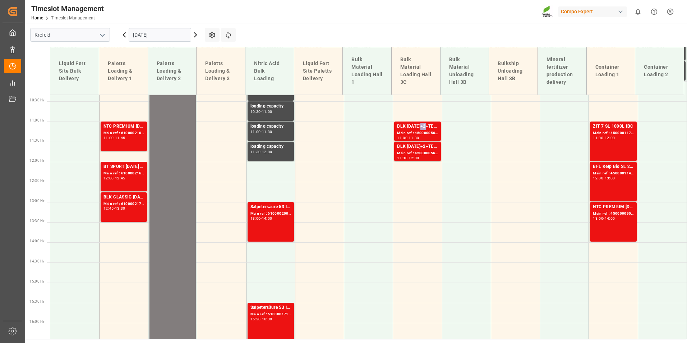
click at [421, 129] on div "BLK [DATE]+2+TE (GW) BULK" at bounding box center [417, 126] width 41 height 7
click at [419, 148] on div "BLK [DATE]+2+TE (GW) BULK" at bounding box center [417, 146] width 41 height 7
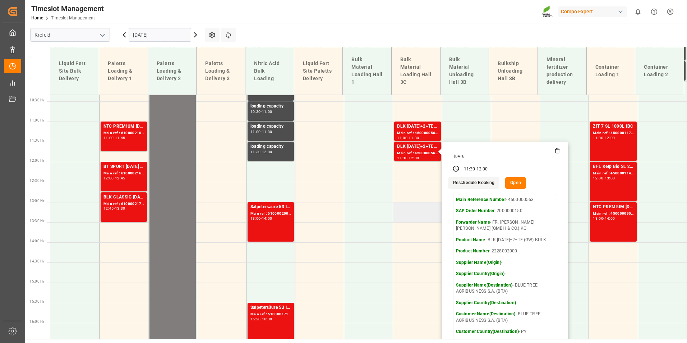
scroll to position [272, 0]
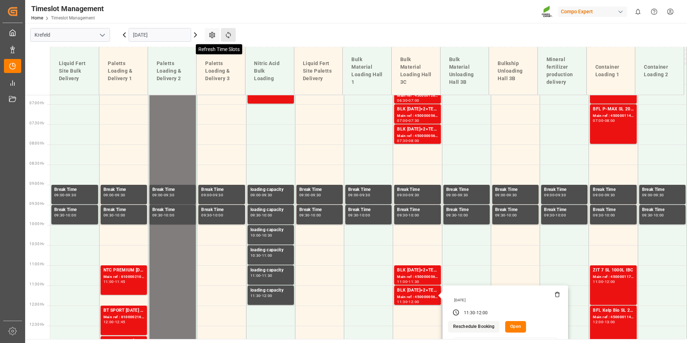
click at [228, 32] on icon at bounding box center [229, 35] width 8 height 8
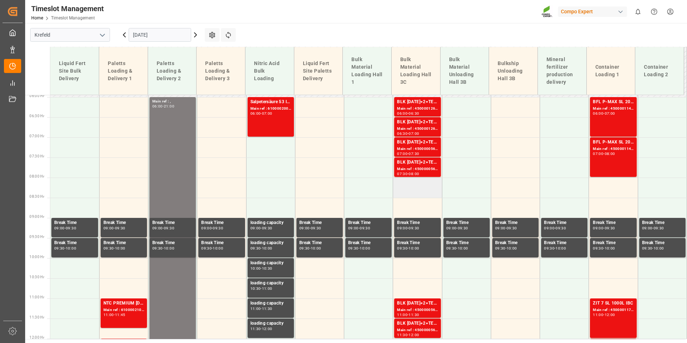
scroll to position [241, 0]
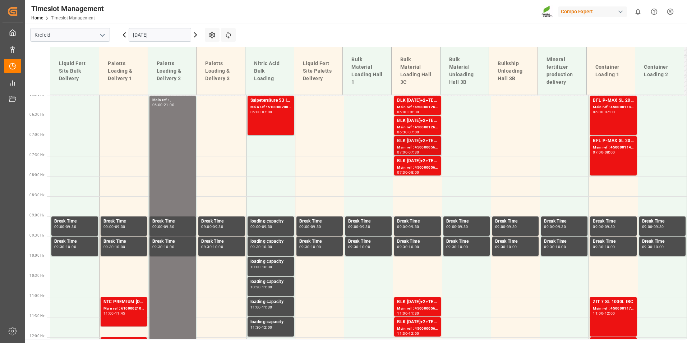
click at [434, 149] on div "Main ref : 4500000560, 2000000150" at bounding box center [417, 147] width 41 height 6
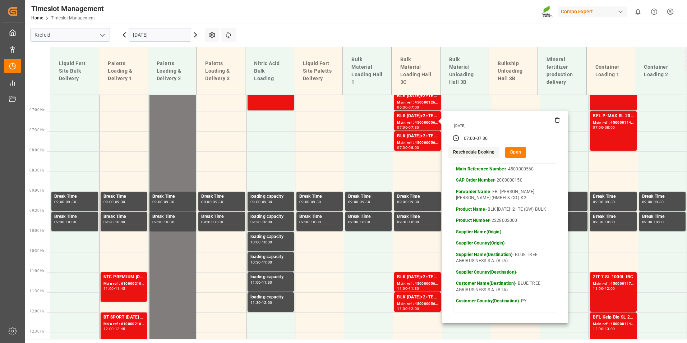
scroll to position [277, 0]
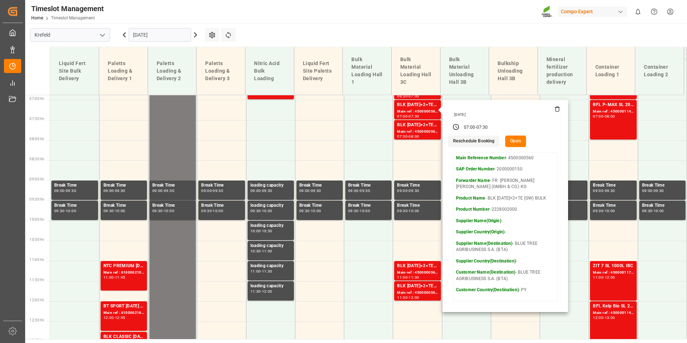
click at [125, 36] on icon at bounding box center [124, 35] width 9 height 9
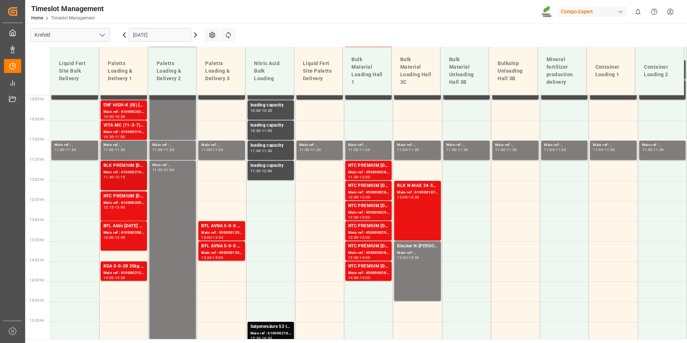
scroll to position [384, 0]
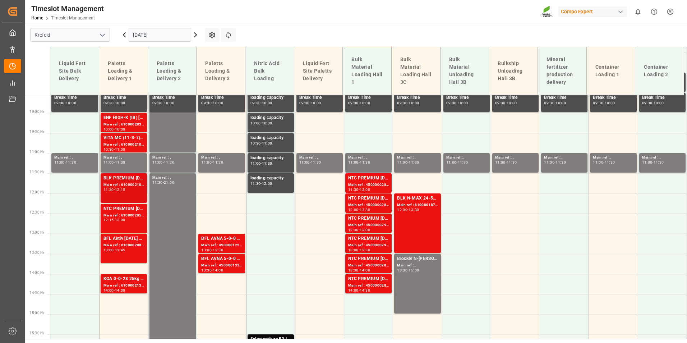
click at [120, 177] on div "BLK PREMIUM [DATE] 25kg (x42) INTKGA 0-0-28 25kg (x40) INT" at bounding box center [123, 178] width 41 height 7
click at [121, 217] on div "Main ref : 6100002052, 2000000797" at bounding box center [123, 215] width 41 height 6
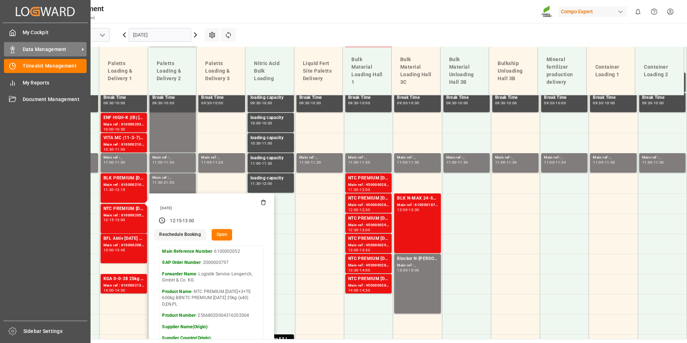
click at [16, 56] on div "Data Management Data Management" at bounding box center [45, 49] width 83 height 14
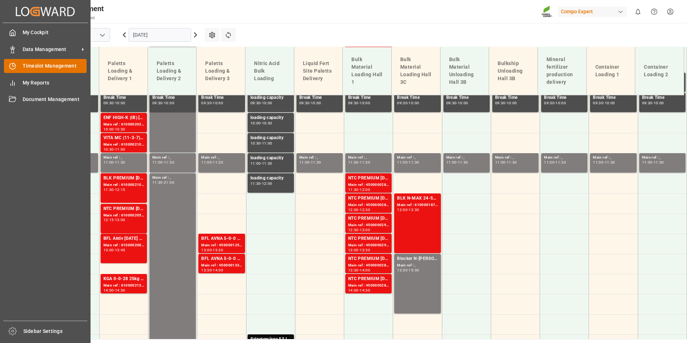
click at [46, 64] on span "Timeslot Management" at bounding box center [55, 66] width 64 height 8
click at [46, 51] on span "Data Management" at bounding box center [51, 50] width 57 height 8
click at [22, 46] on div "Data Management Data Management" at bounding box center [45, 49] width 83 height 14
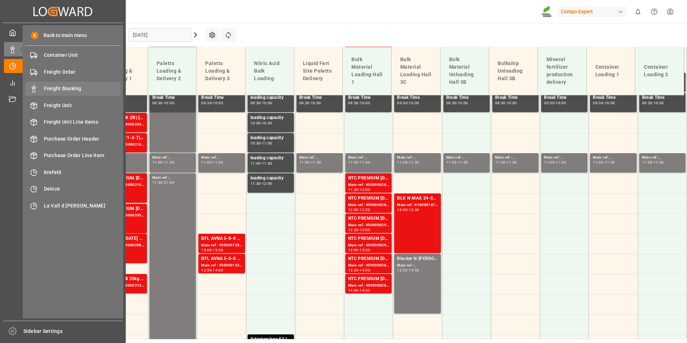
click at [84, 92] on span "Freight Booking" at bounding box center [82, 89] width 77 height 8
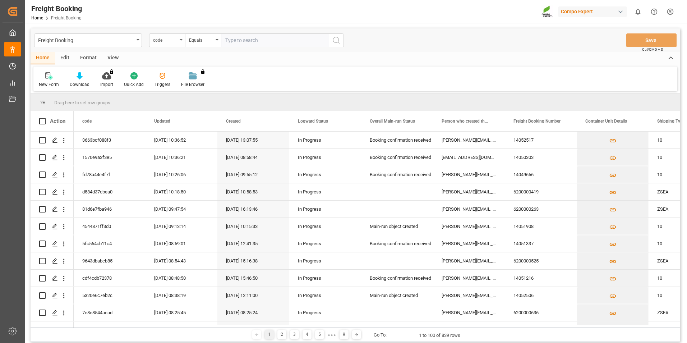
click at [180, 42] on div "code" at bounding box center [167, 40] width 36 height 14
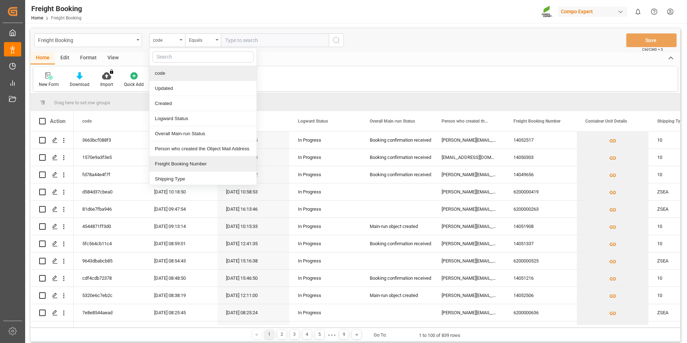
click at [197, 166] on div "Freight Booking Number" at bounding box center [202, 163] width 107 height 15
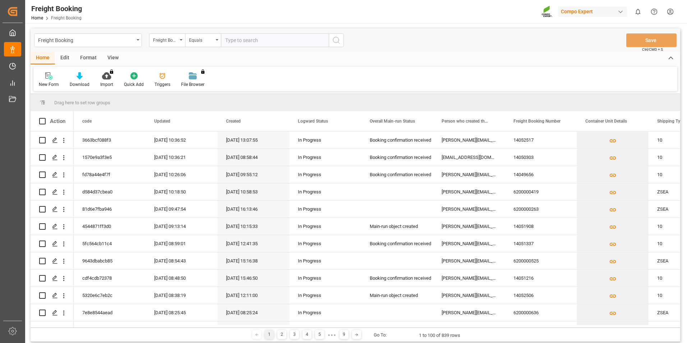
click at [259, 41] on input "text" at bounding box center [275, 40] width 108 height 14
type input "200000"
